Goal: Check status: Check status

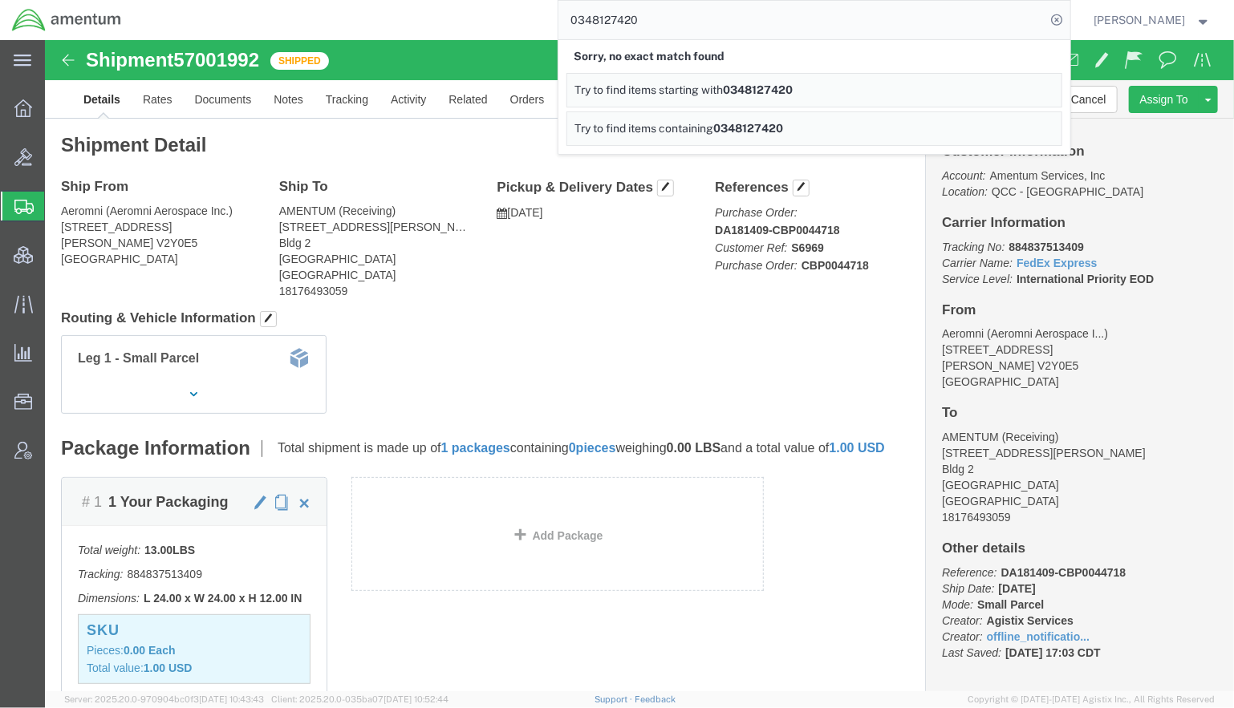
click at [466, 18] on div "0348127420 Sorry, no exact match found Try to find items starting with 03481274…" at bounding box center [601, 20] width 937 height 40
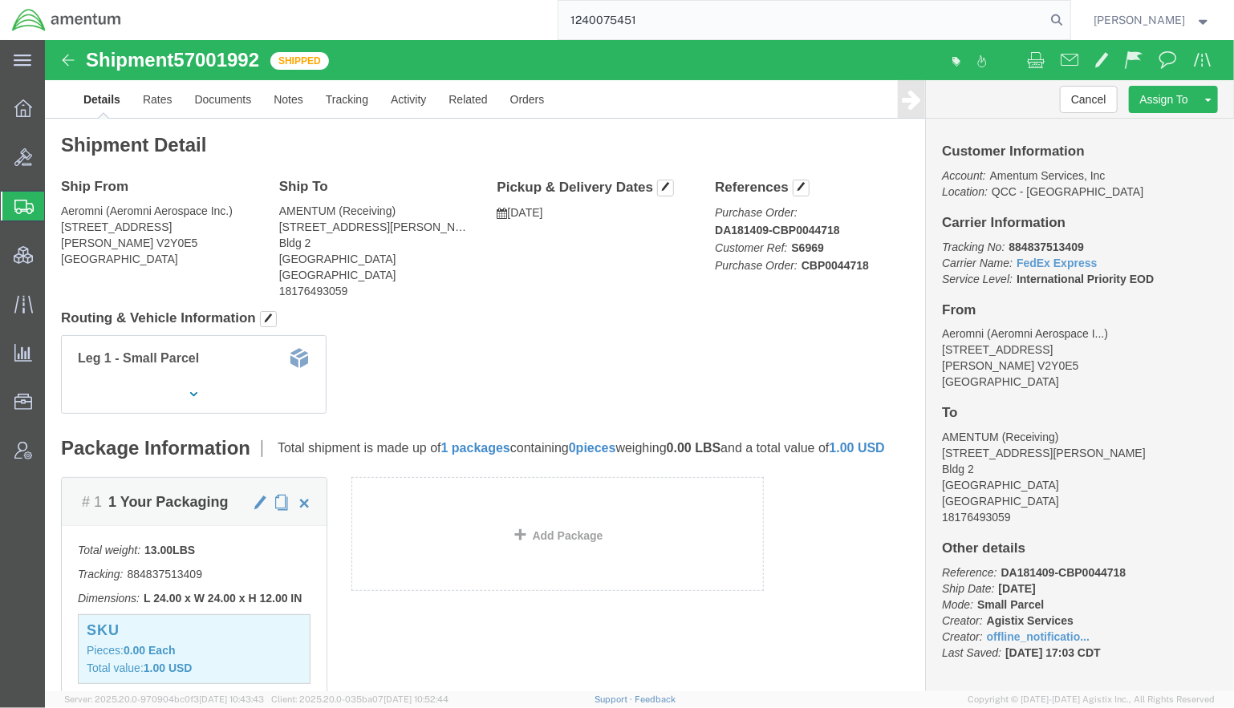
type input "1240075451"
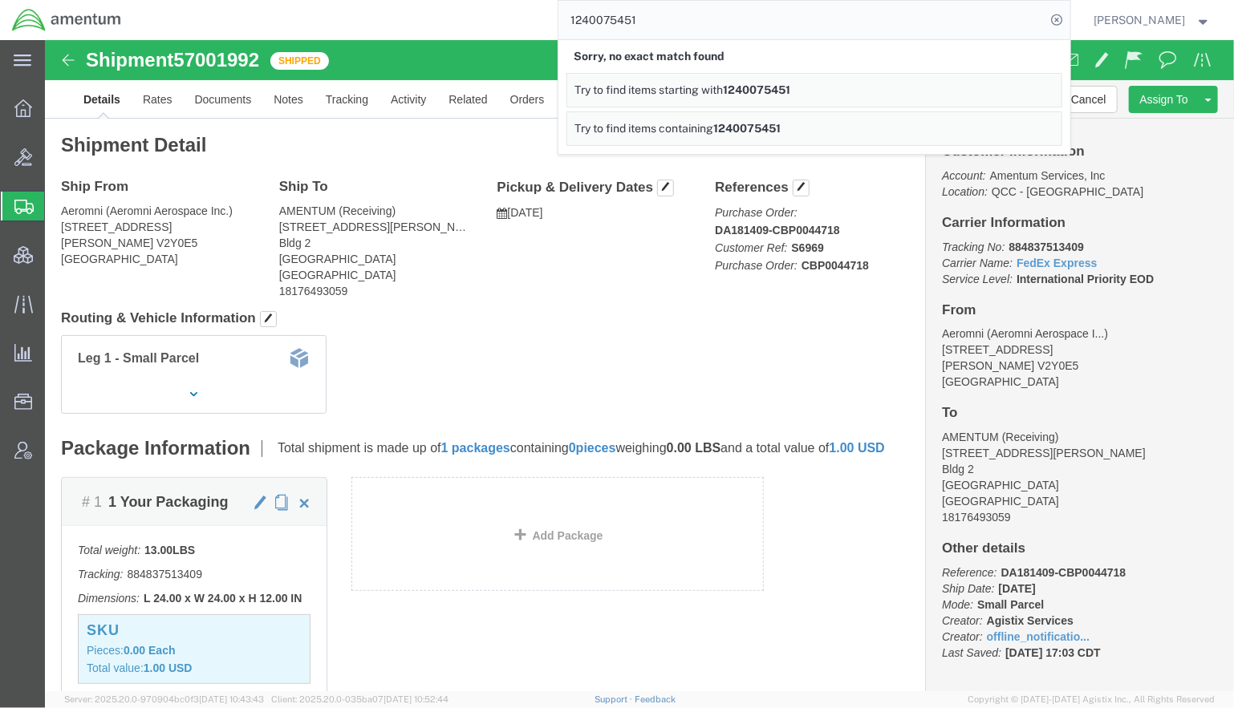
click div "Package Information Total shipment is made up of 1 packages containing 0 pieces…"
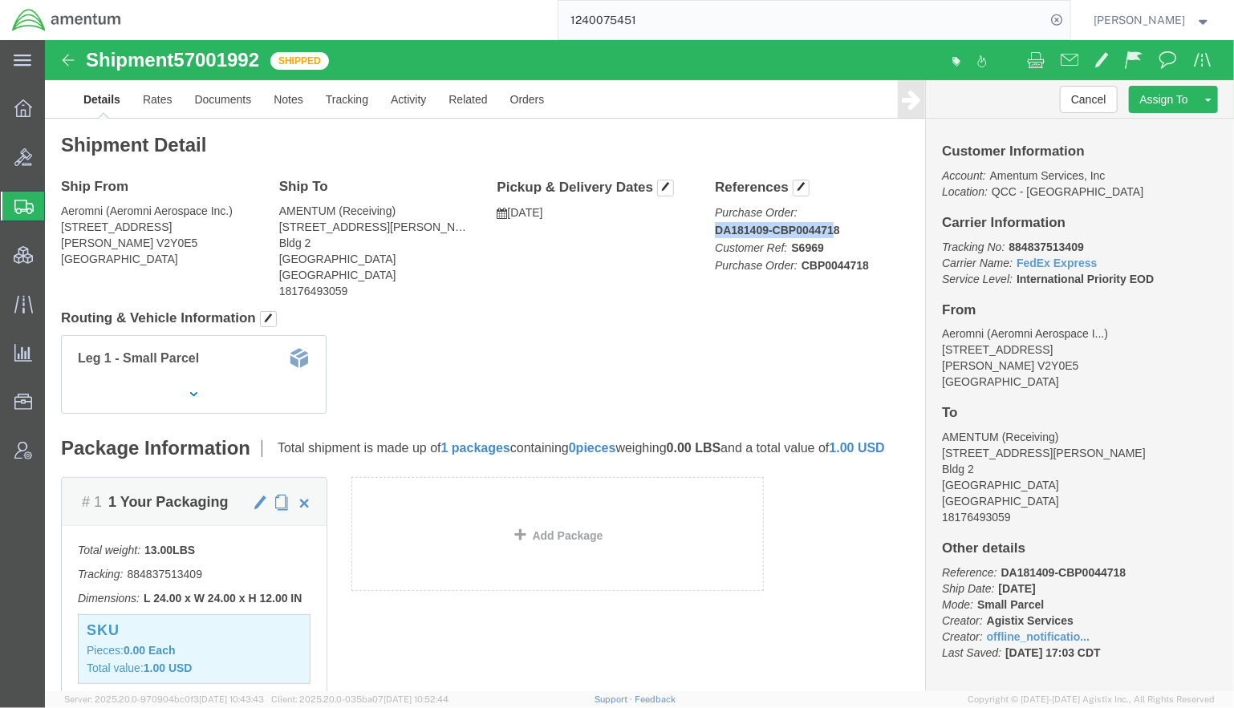
drag, startPoint x: 793, startPoint y: 188, endPoint x: 783, endPoint y: 191, distance: 10.7
click p "Purchase Order: DA181409-CBP0044718 Customer Ref: S6969 Purchase Order: CBP0044…"
drag, startPoint x: 816, startPoint y: 223, endPoint x: 751, endPoint y: 228, distance: 65.1
click b "CBP0044718"
copy b "CBP0044718"
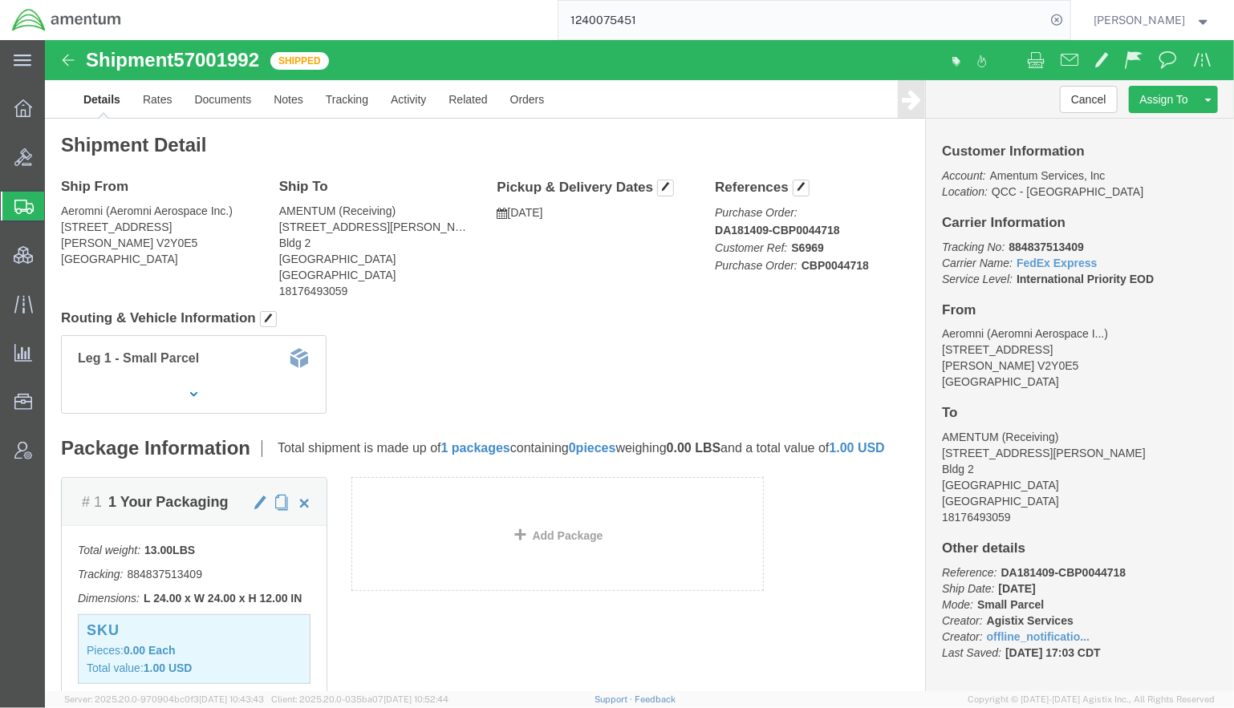
click div "Leg 1 - Small Parcel"
drag, startPoint x: 664, startPoint y: 192, endPoint x: 788, endPoint y: 192, distance: 123.5
click p "Purchase Order: DA181409-CBP0044718 Customer Ref: S6969 Purchase Order: CBP0044…"
copy b "DA181409-CBP0044718"
click div "Leg 1 - Small Parcel"
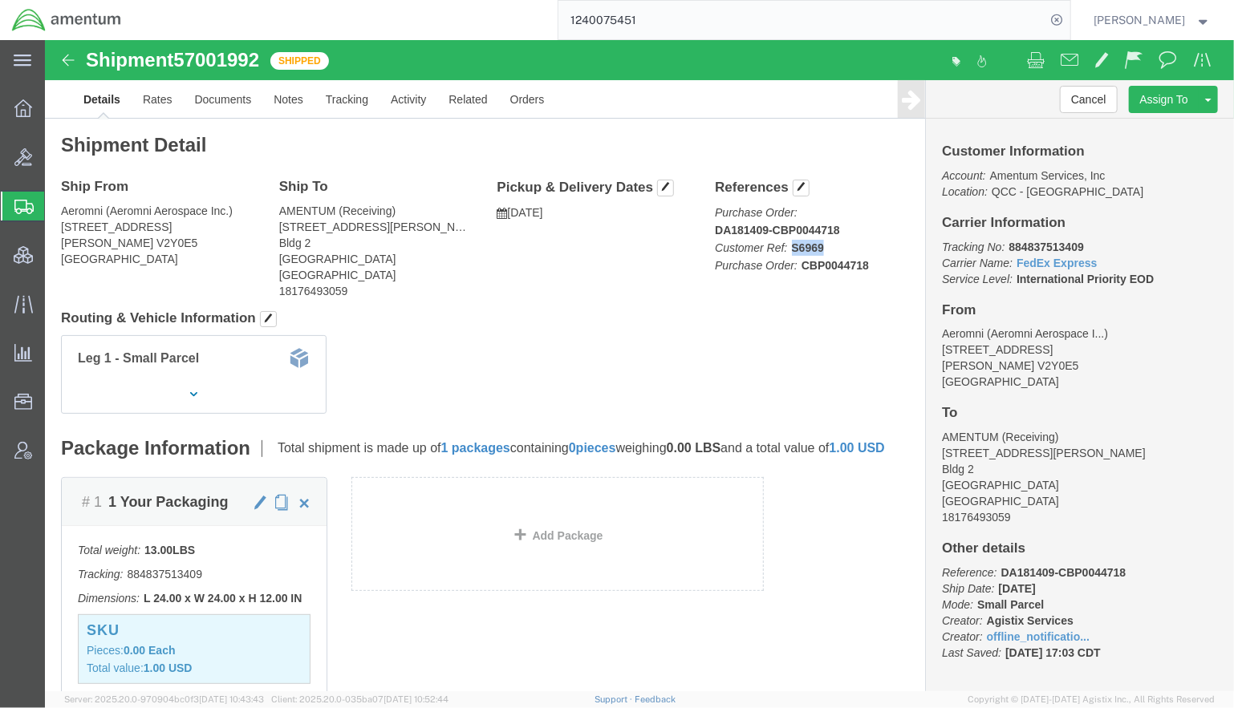
click p "Purchase Order: DA181409-CBP0044718 Customer Ref: S6969 Purchase Order: CBP0044…"
drag, startPoint x: 66, startPoint y: 170, endPoint x: 185, endPoint y: 169, distance: 119.5
click address "Aeromni (Aeromni Aerospace Inc.) [STREET_ADDRESS][PERSON_NAME]"
copy address "Aeromni Aerospace Inc."
drag, startPoint x: 17, startPoint y: 187, endPoint x: 103, endPoint y: 187, distance: 86.6
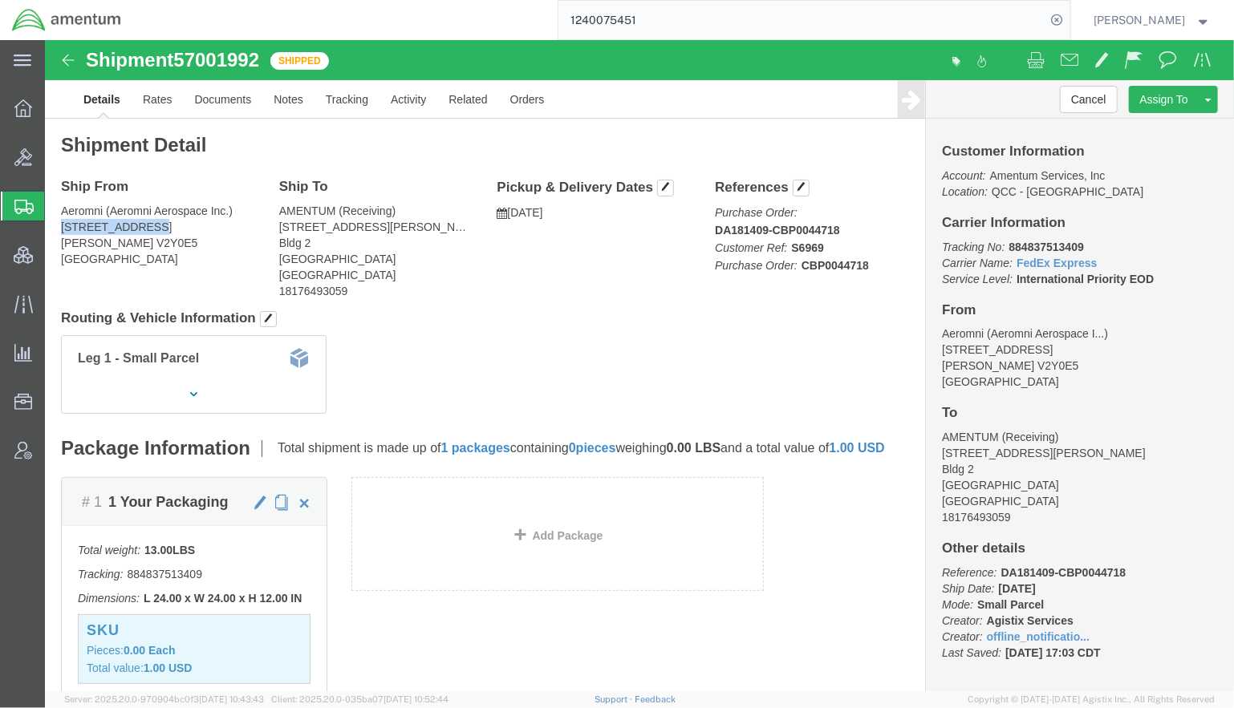
click address "Aeromni (Aeromni Aerospace Inc.) [STREET_ADDRESS][PERSON_NAME]"
copy address "[STREET_ADDRESS]"
click at [645, 18] on input "1240075451" at bounding box center [802, 20] width 488 height 38
drag, startPoint x: 710, startPoint y: 28, endPoint x: 462, endPoint y: 23, distance: 247.9
click at [462, 23] on div "1240075451" at bounding box center [601, 20] width 937 height 40
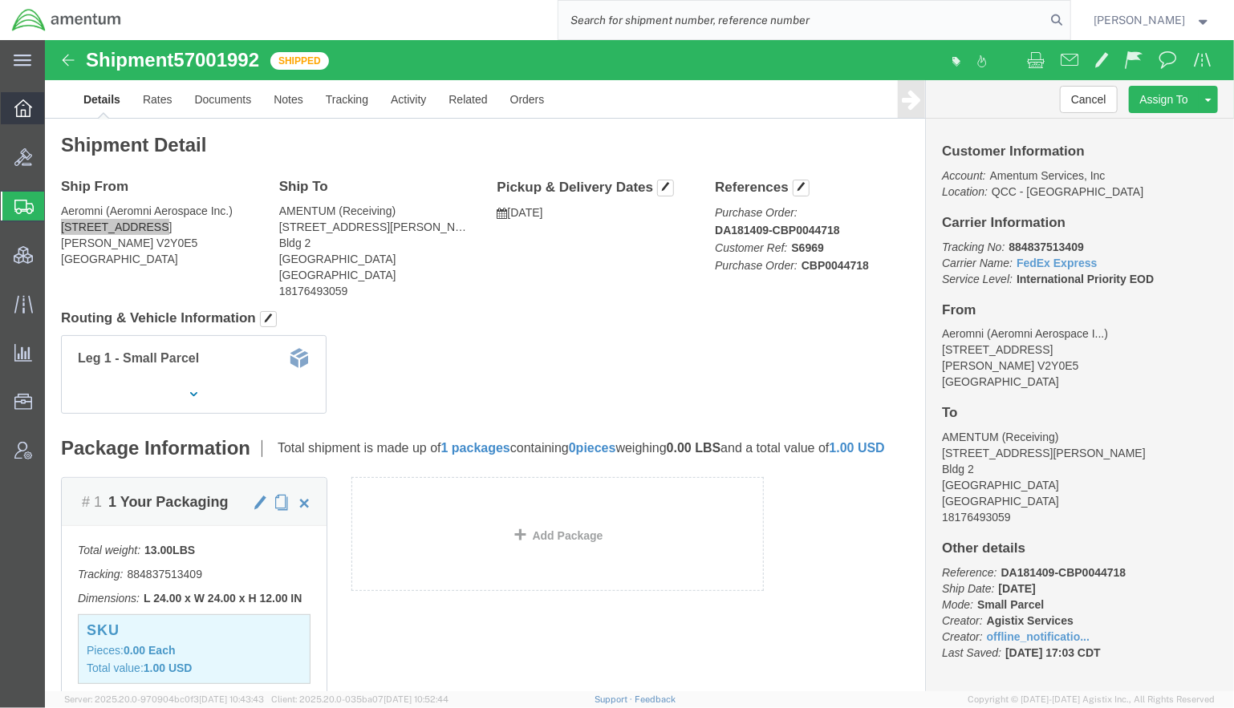
click at [55, 107] on span "Overview" at bounding box center [49, 108] width 11 height 32
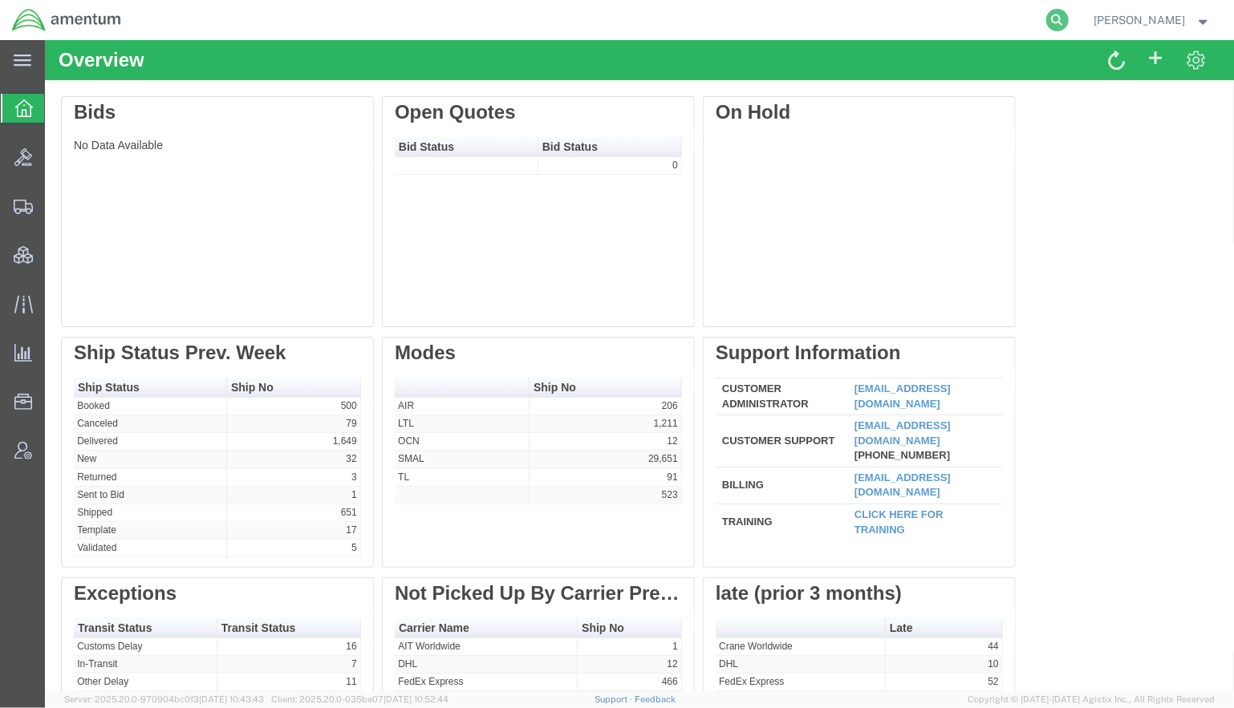
click at [1047, 17] on icon at bounding box center [1057, 20] width 22 height 22
paste input "1240075451"
click at [997, 20] on input "1240075451" at bounding box center [802, 20] width 488 height 38
drag, startPoint x: 733, startPoint y: 26, endPoint x: 60, endPoint y: -55, distance: 677.8
click at [60, 0] on html "main_menu Created with Sketch. Collapse Menu Overview Bids Shipments Shipment M…" at bounding box center [617, 354] width 1234 height 708
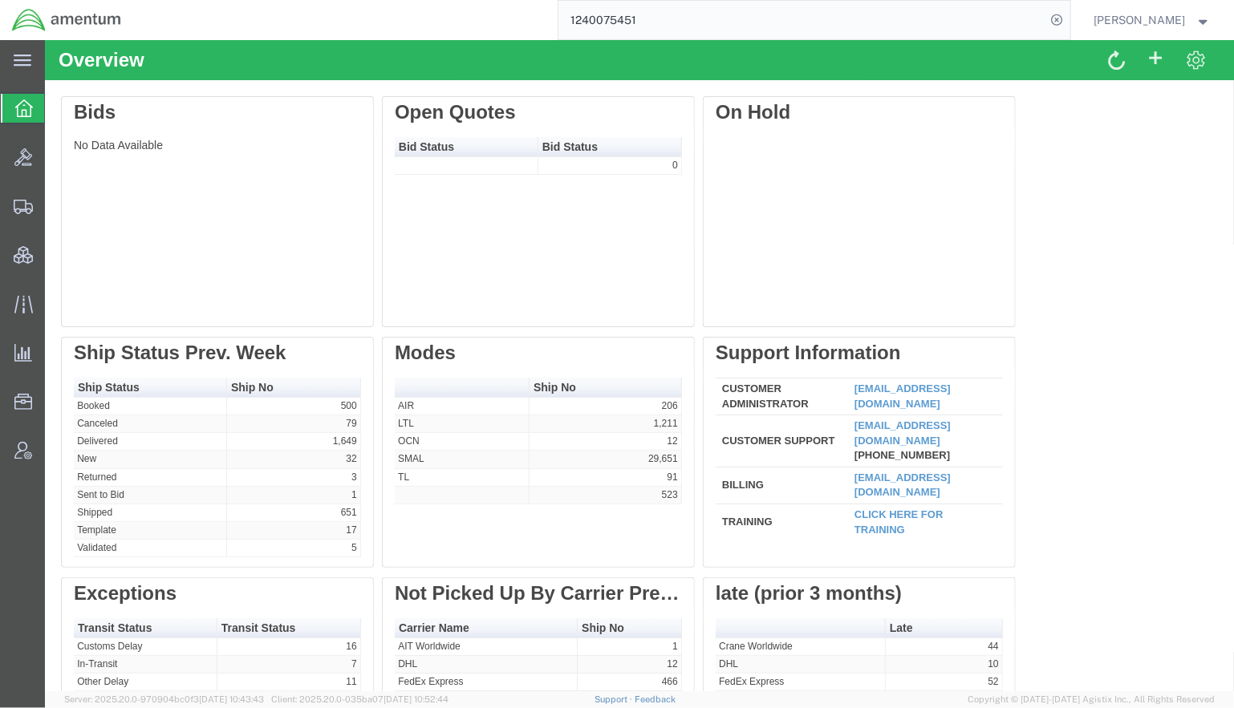
paste input "7777"
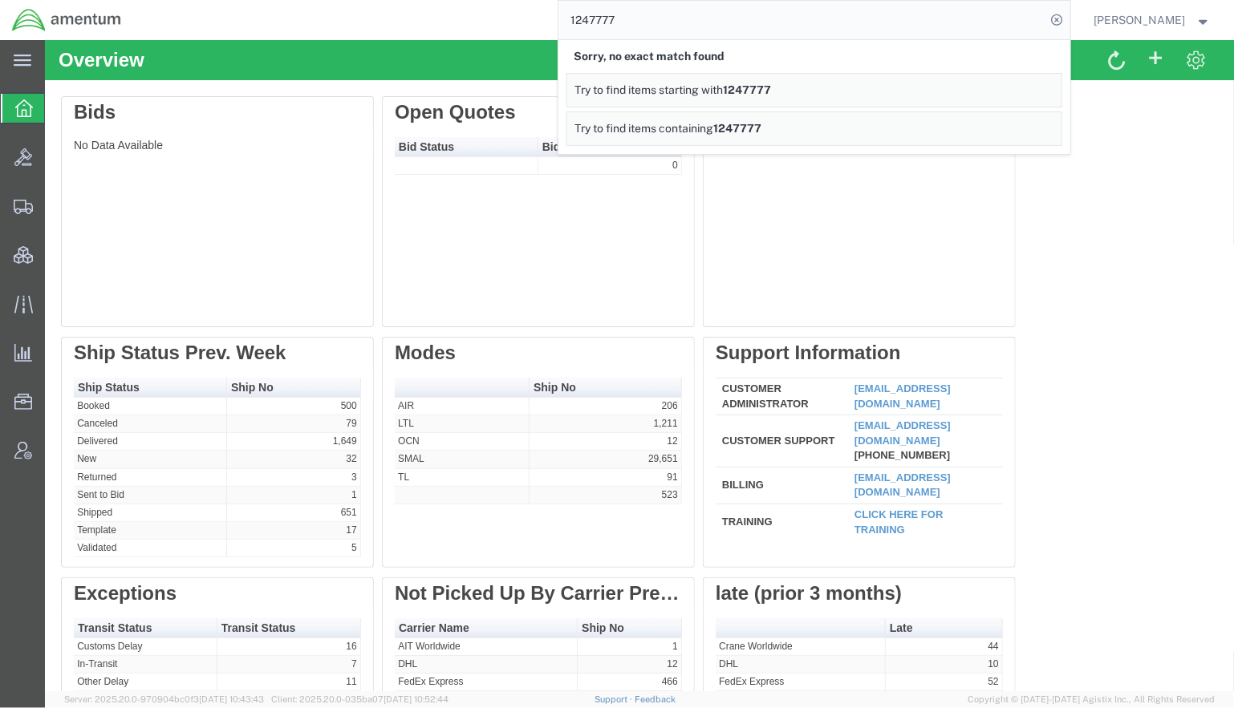
drag, startPoint x: 735, startPoint y: 20, endPoint x: 318, endPoint y: -34, distance: 420.5
click at [318, 0] on html "main_menu Created with Sketch. Collapse Menu Overview Bids Shipments Shipment M…" at bounding box center [617, 354] width 1234 height 708
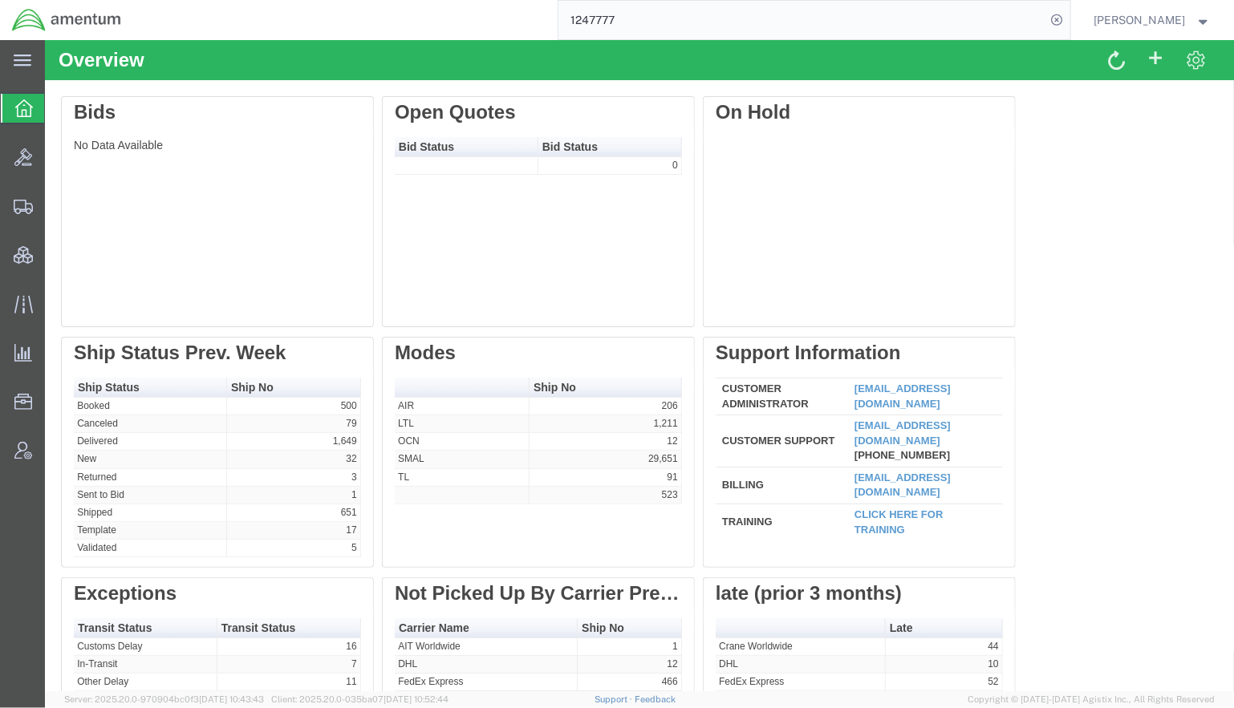
paste input "0075451"
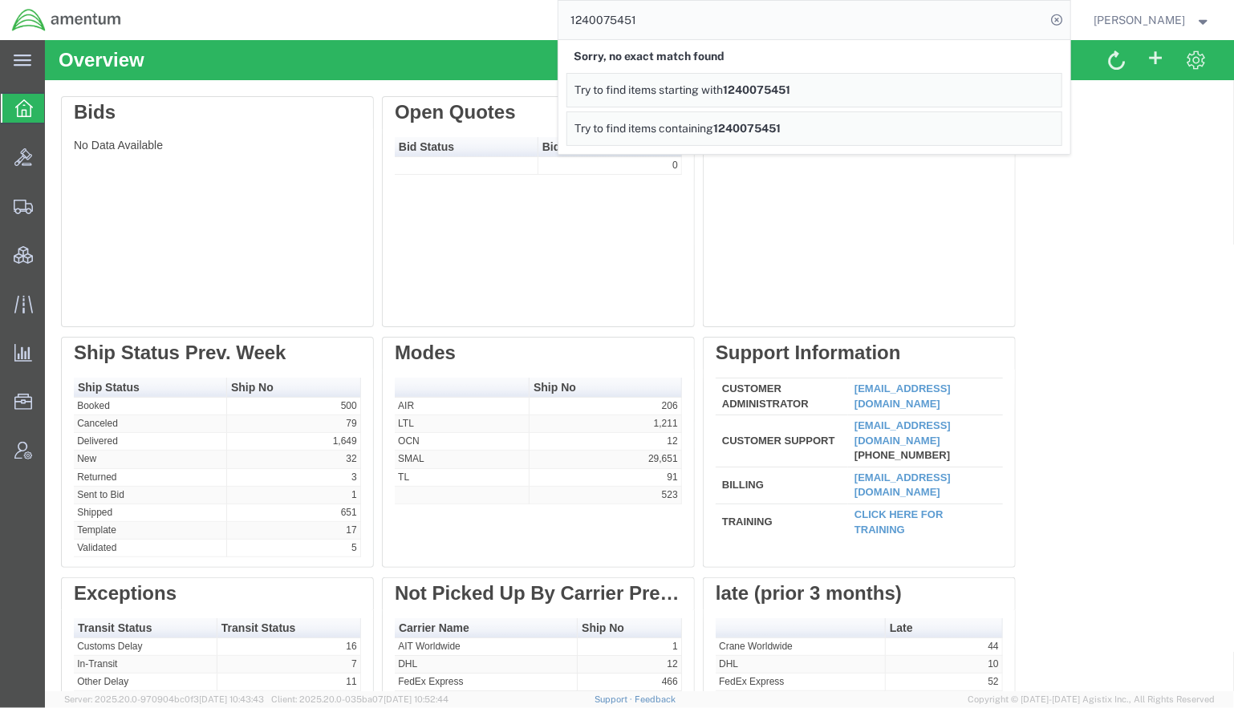
click at [585, 25] on input "1240075451" at bounding box center [802, 20] width 488 height 38
drag, startPoint x: 643, startPoint y: 16, endPoint x: 484, endPoint y: 20, distance: 159.7
click at [493, 17] on div "124-0075451 Sorry, no exact match found Try to find items starting with 124-007…" at bounding box center [601, 20] width 937 height 40
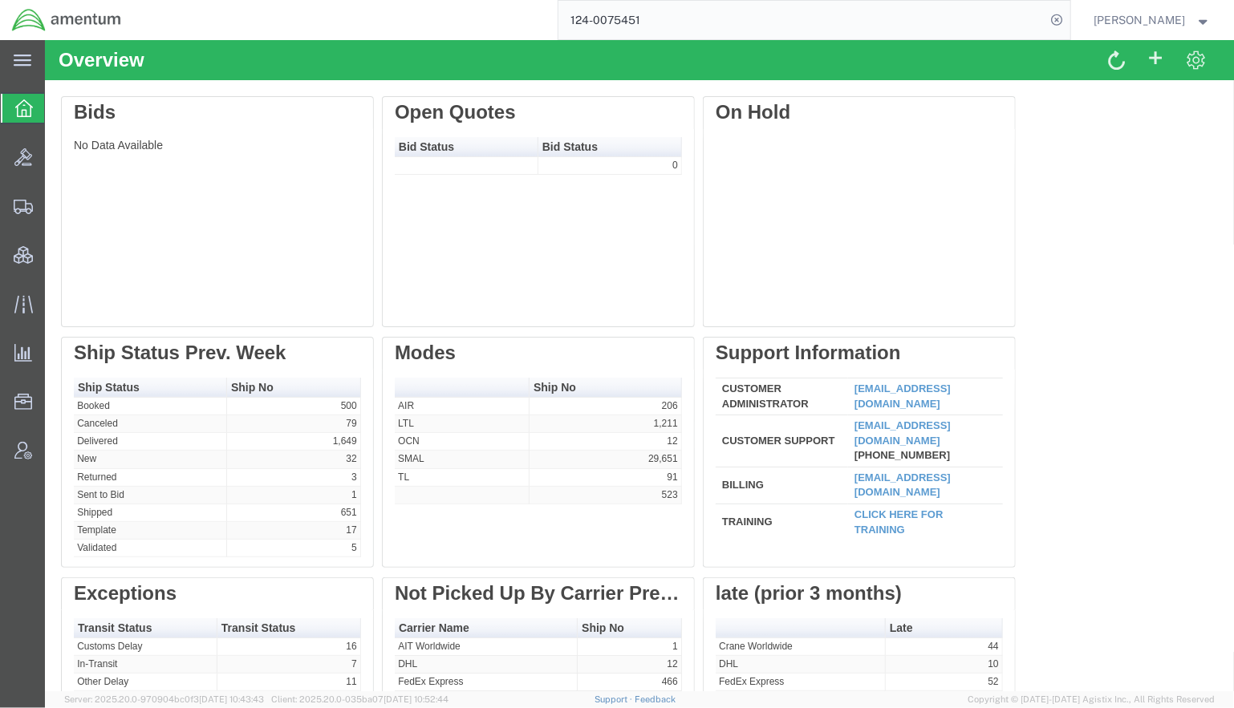
paste input "08398623"
type input "08398623"
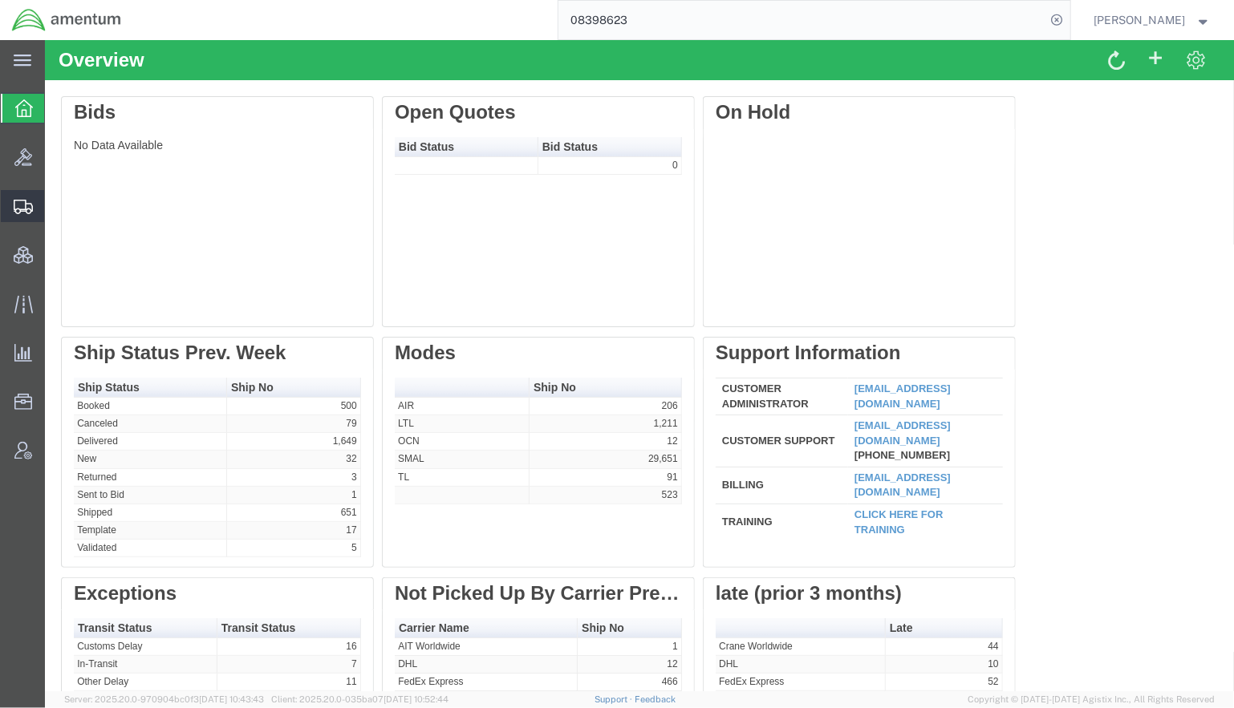
click at [55, 201] on span "Shipments" at bounding box center [49, 206] width 11 height 32
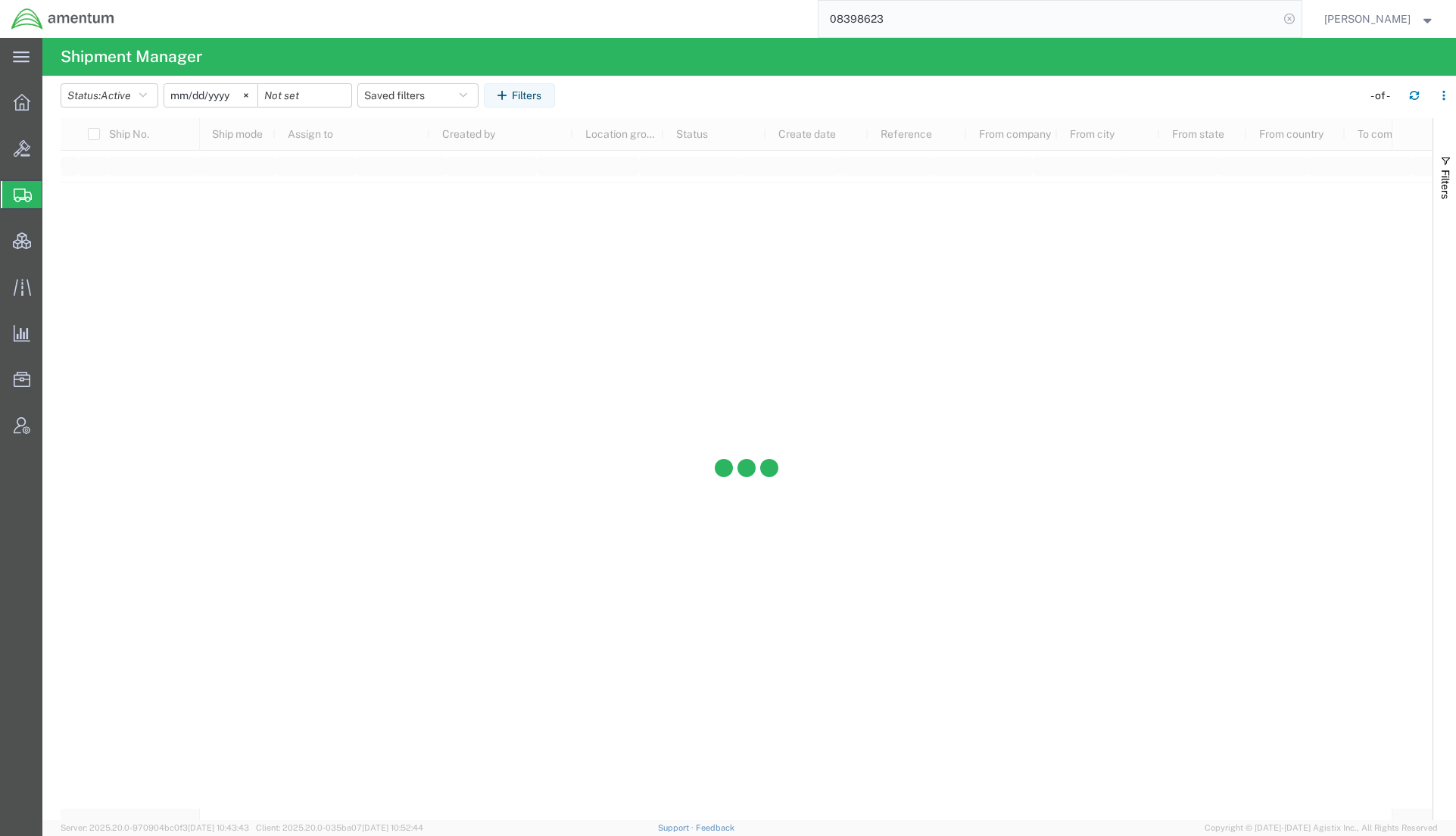
click at [1164, 21] on icon at bounding box center [1290, 19] width 21 height 21
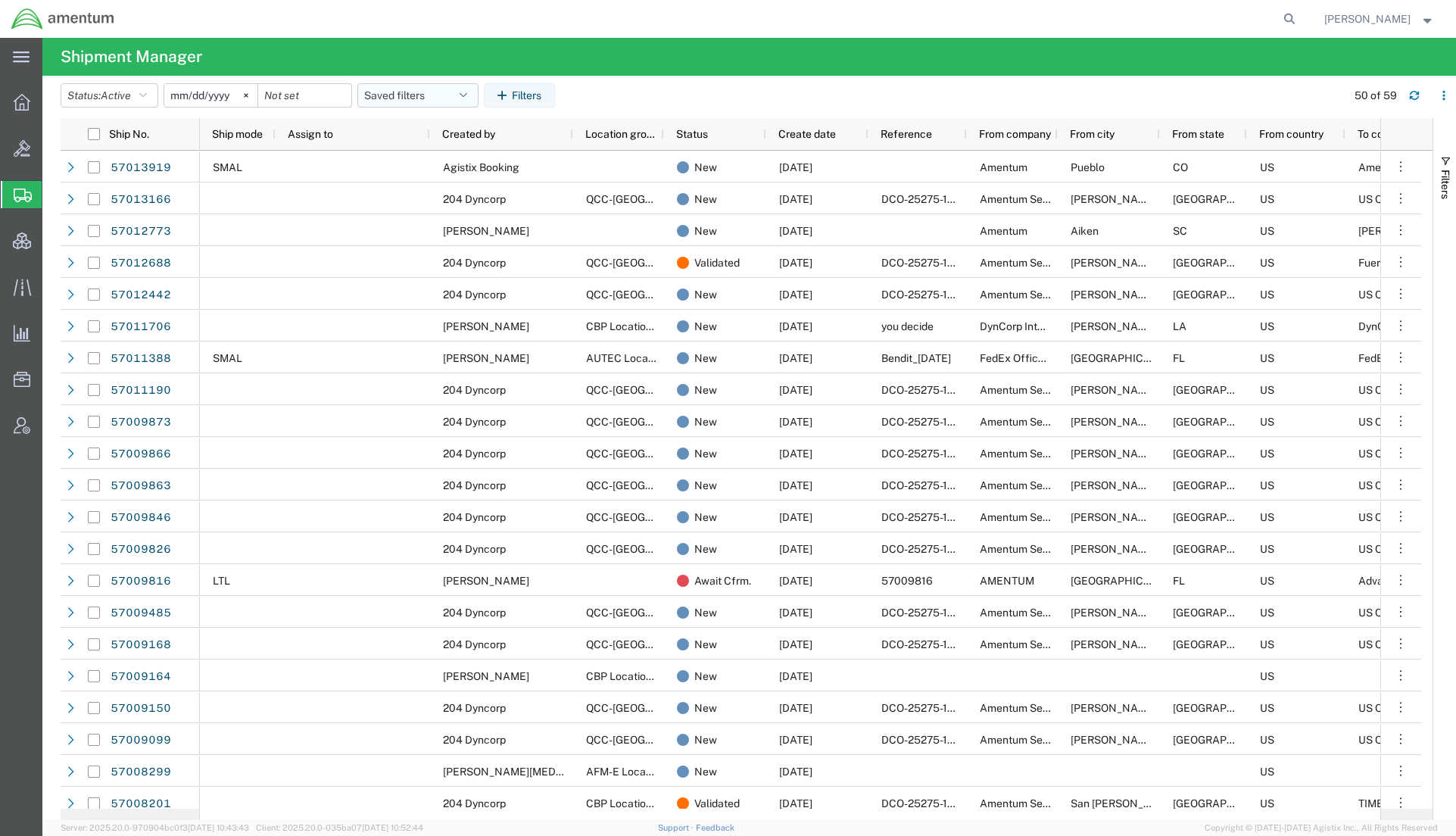
click at [433, 97] on button "Saved filters" at bounding box center [418, 95] width 121 height 25
click at [427, 185] on span "Active DCI shipments" at bounding box center [459, 190] width 198 height 28
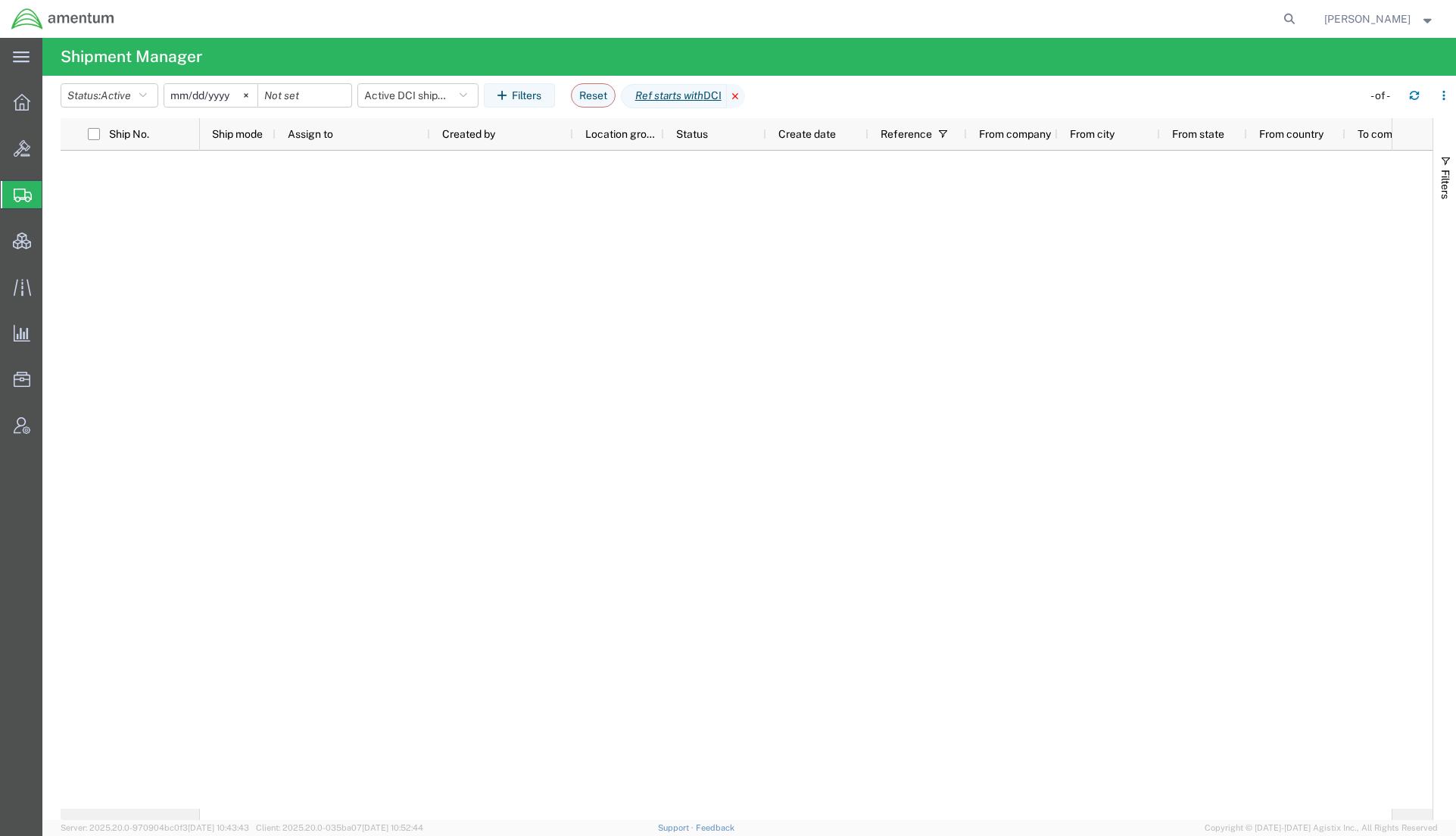
click at [745, 92] on icon at bounding box center [736, 96] width 18 height 25
